Goal: Navigation & Orientation: Find specific page/section

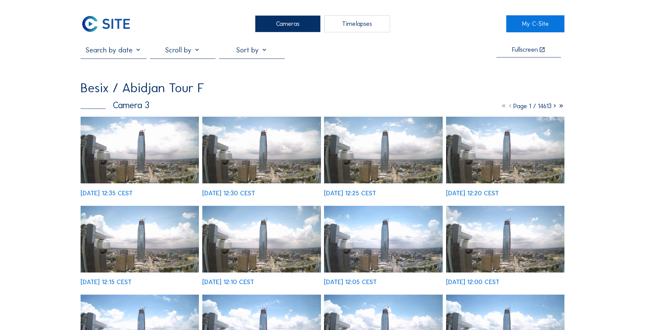
click at [286, 21] on div "Cameras" at bounding box center [288, 23] width 66 height 17
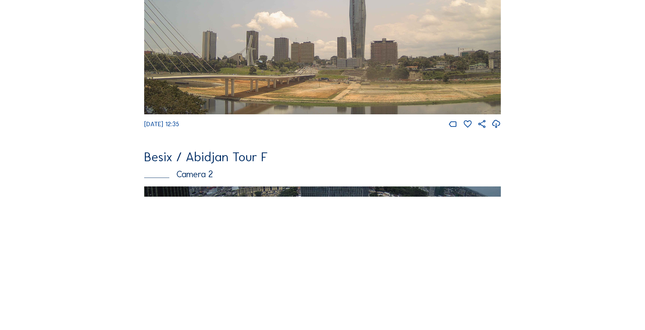
scroll to position [272, 0]
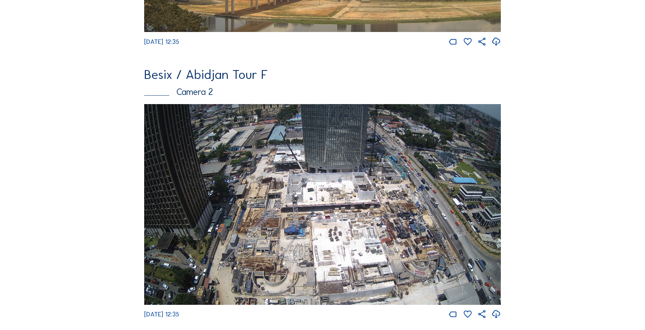
drag, startPoint x: 350, startPoint y: 204, endPoint x: 349, endPoint y: 208, distance: 3.7
click at [350, 204] on img at bounding box center [322, 204] width 357 height 201
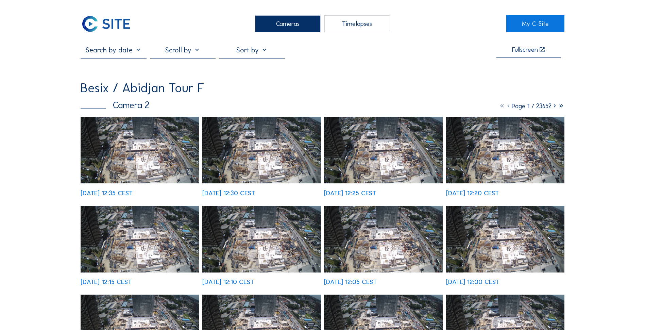
click at [136, 182] on img at bounding box center [140, 150] width 118 height 67
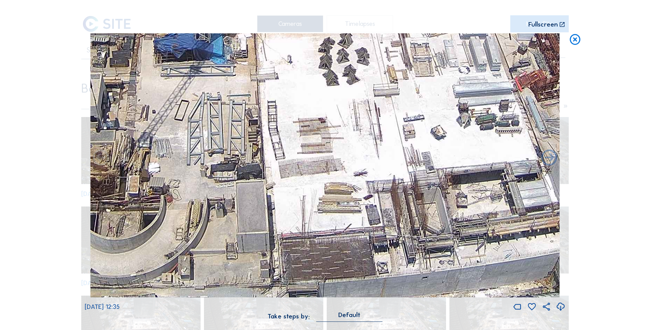
drag, startPoint x: 344, startPoint y: 271, endPoint x: 342, endPoint y: 245, distance: 25.9
click at [345, 244] on img at bounding box center [324, 165] width 469 height 264
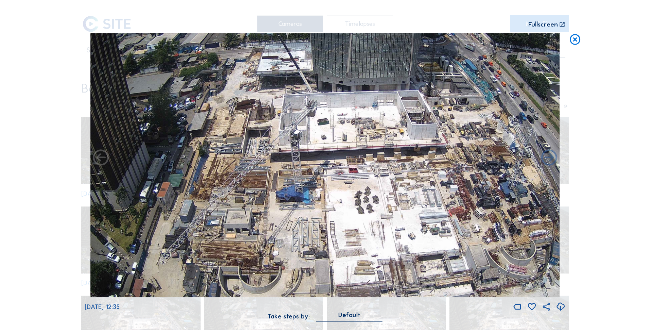
drag, startPoint x: 192, startPoint y: 110, endPoint x: 223, endPoint y: 91, distance: 36.5
click at [223, 91] on img at bounding box center [324, 165] width 469 height 264
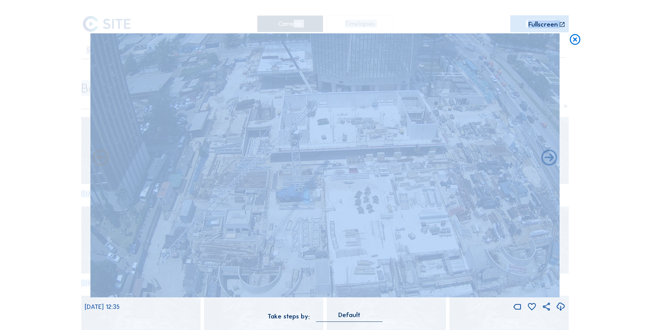
drag, startPoint x: 61, startPoint y: 78, endPoint x: 62, endPoint y: 82, distance: 3.8
click at [62, 82] on div "Scroll to travel through time | Press 'Alt' Button + Scroll to Zoom | Click and…" at bounding box center [325, 165] width 650 height 330
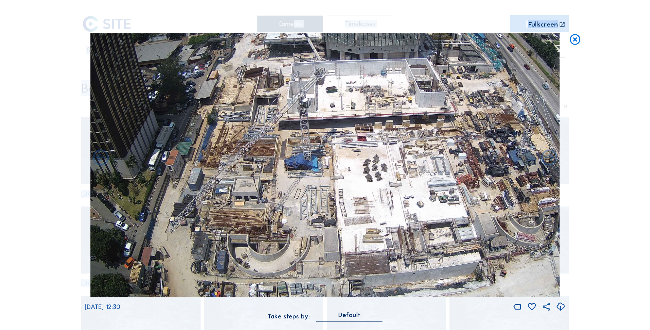
drag, startPoint x: 346, startPoint y: 254, endPoint x: 354, endPoint y: 212, distance: 43.4
click at [354, 212] on img at bounding box center [324, 165] width 469 height 264
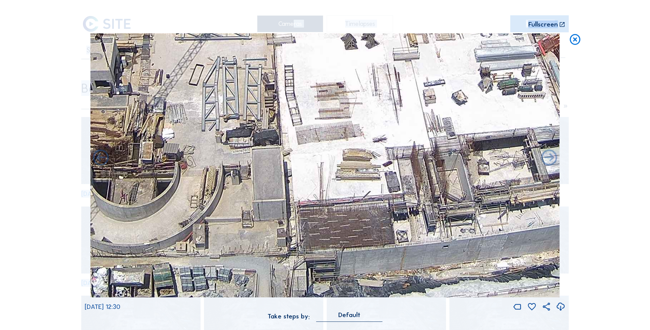
drag, startPoint x: 378, startPoint y: 263, endPoint x: 359, endPoint y: 200, distance: 65.6
click at [359, 200] on img at bounding box center [324, 165] width 469 height 264
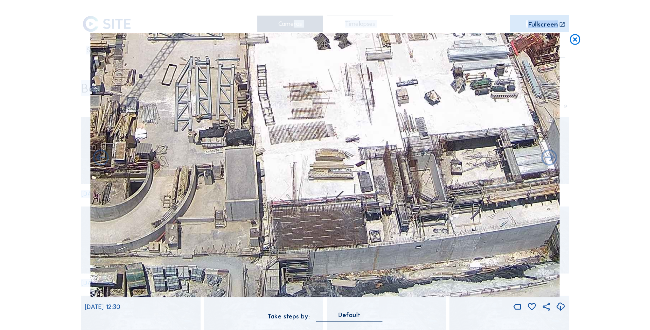
drag, startPoint x: 391, startPoint y: 238, endPoint x: 365, endPoint y: 233, distance: 27.1
click at [365, 233] on img at bounding box center [324, 165] width 469 height 264
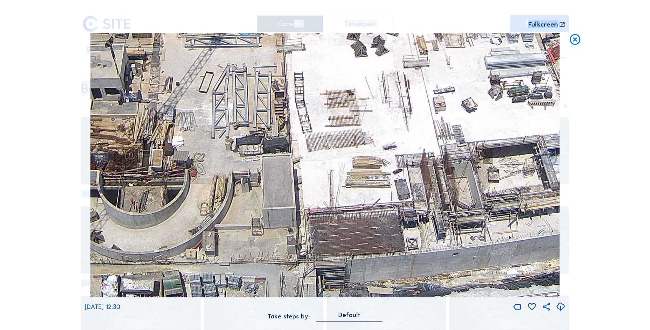
drag, startPoint x: 322, startPoint y: 236, endPoint x: 359, endPoint y: 244, distance: 37.8
click at [359, 244] on img at bounding box center [324, 165] width 469 height 264
